Goal: Transaction & Acquisition: Purchase product/service

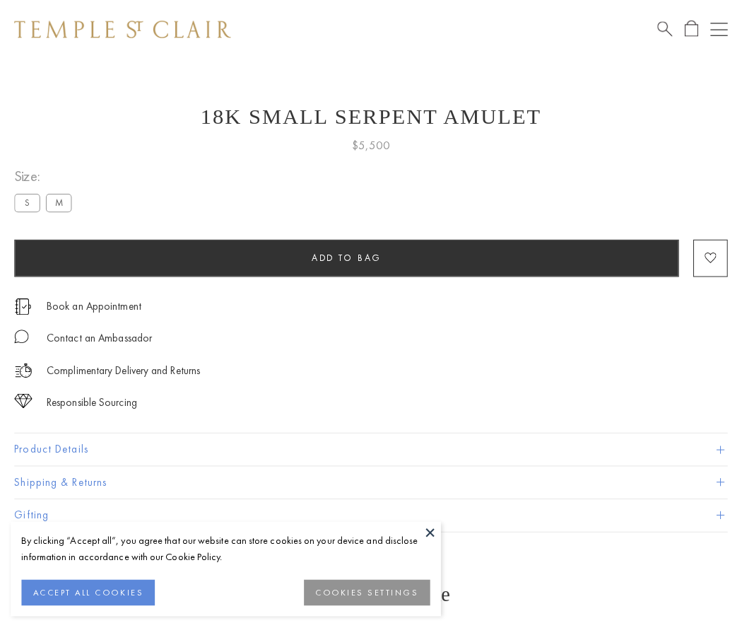
scroll to position [57, 0]
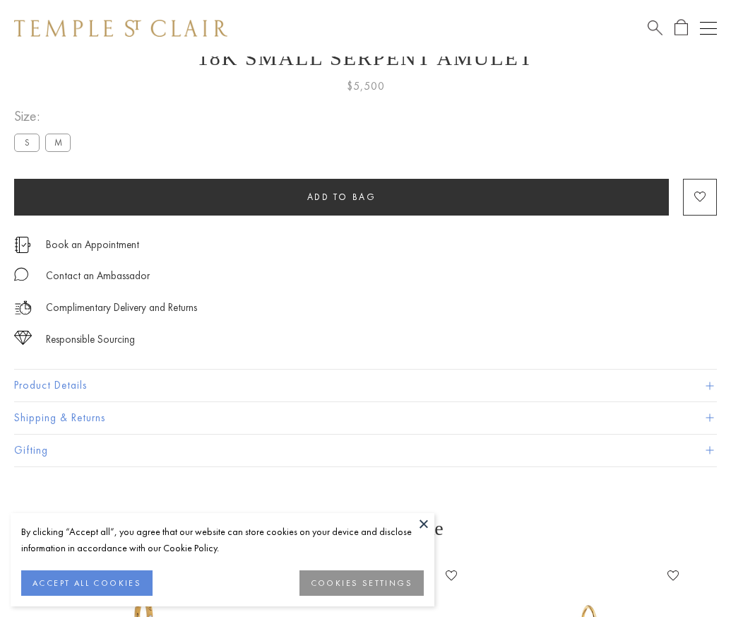
click at [341, 196] on span "Add to bag" at bounding box center [341, 197] width 69 height 12
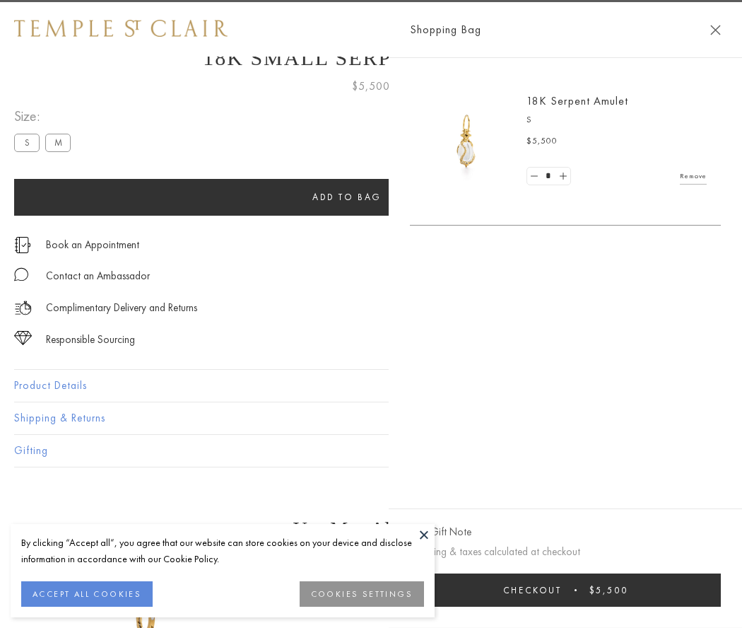
click at [562, 589] on span "Checkout" at bounding box center [532, 590] width 59 height 12
